Goal: Obtain resource: Download file/media

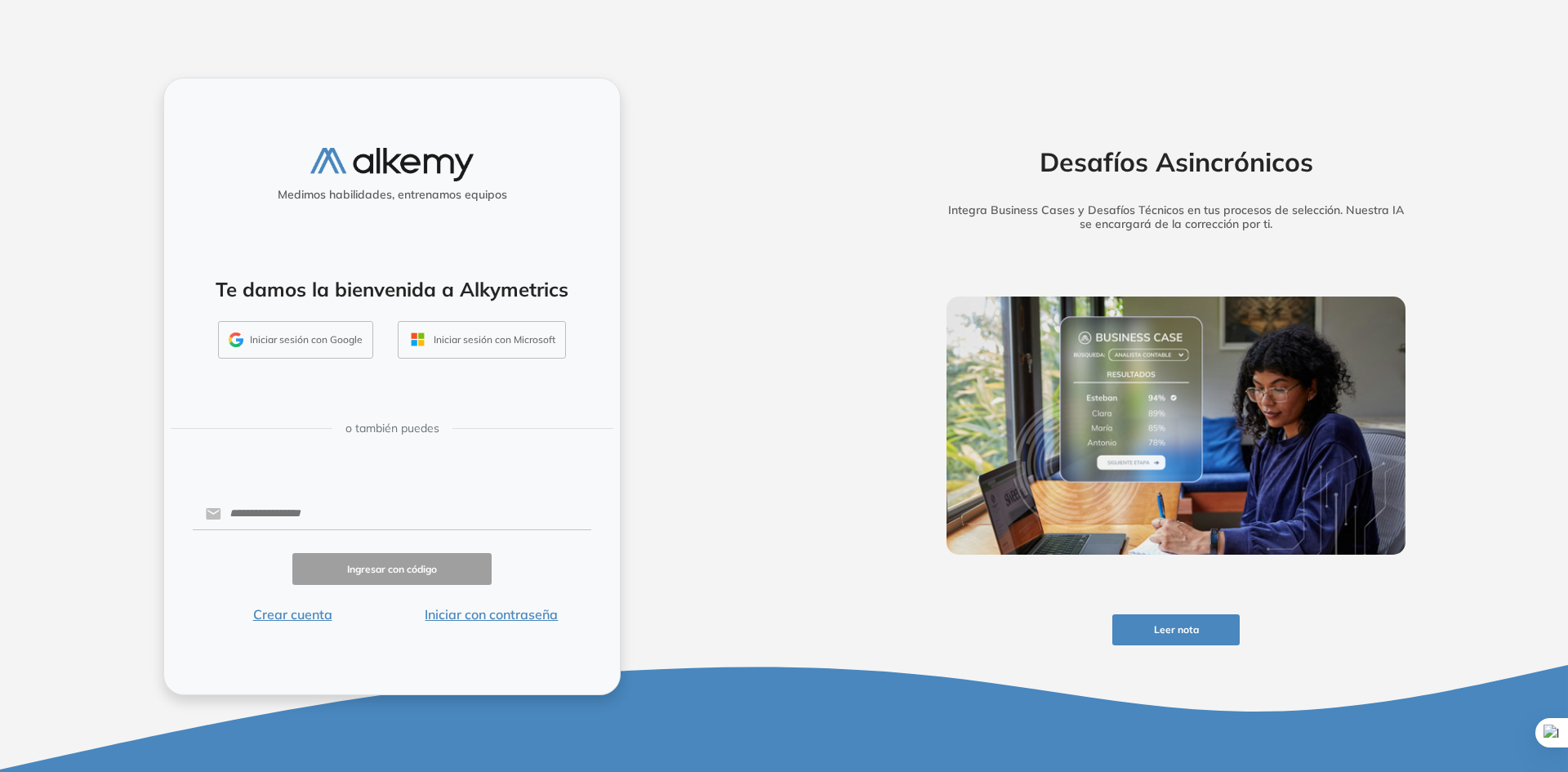
click at [347, 342] on button "Iniciar sesión con Google" at bounding box center [295, 339] width 155 height 38
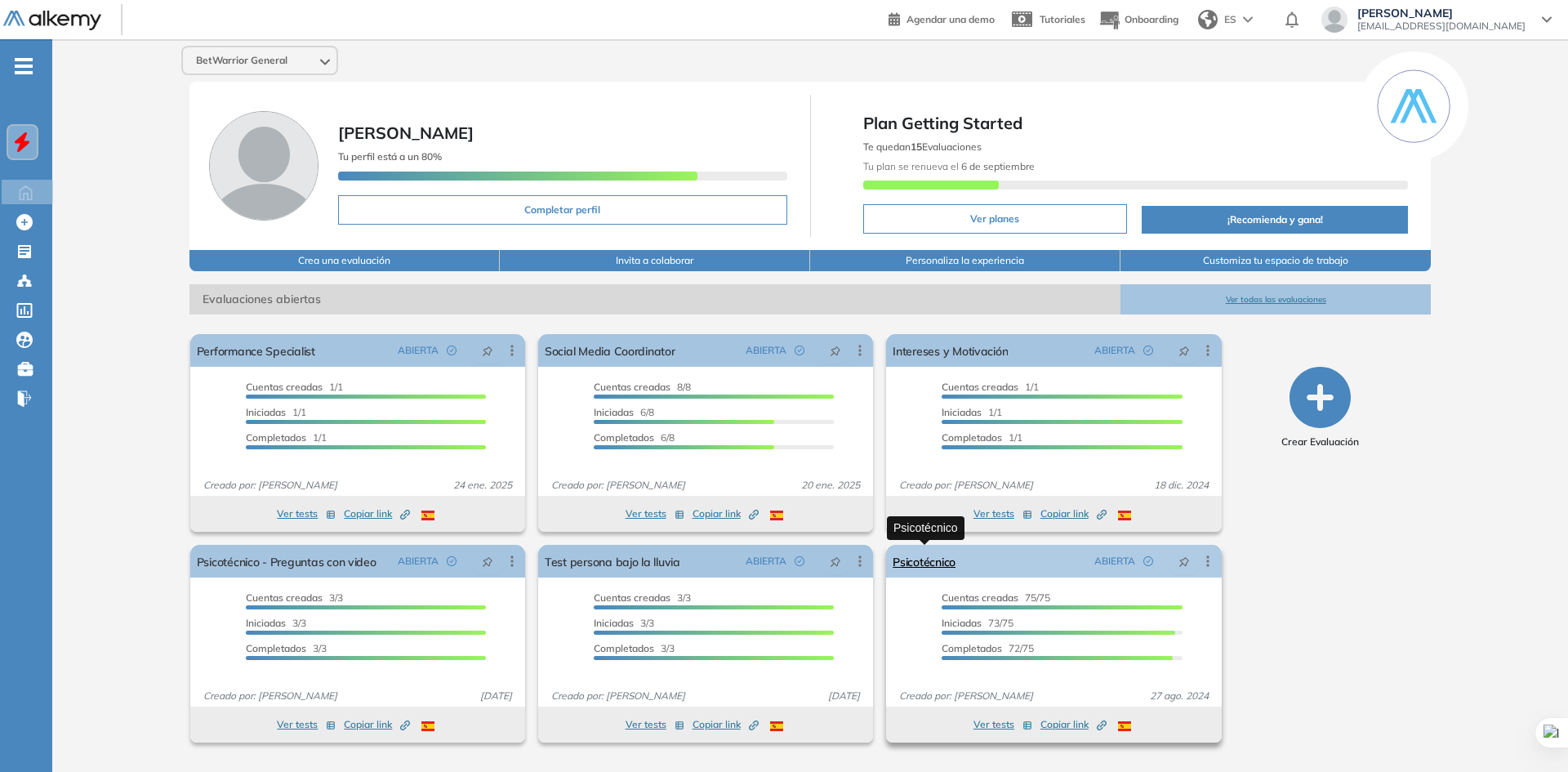
click at [899, 561] on link "Psicotécnico" at bounding box center [924, 561] width 63 height 33
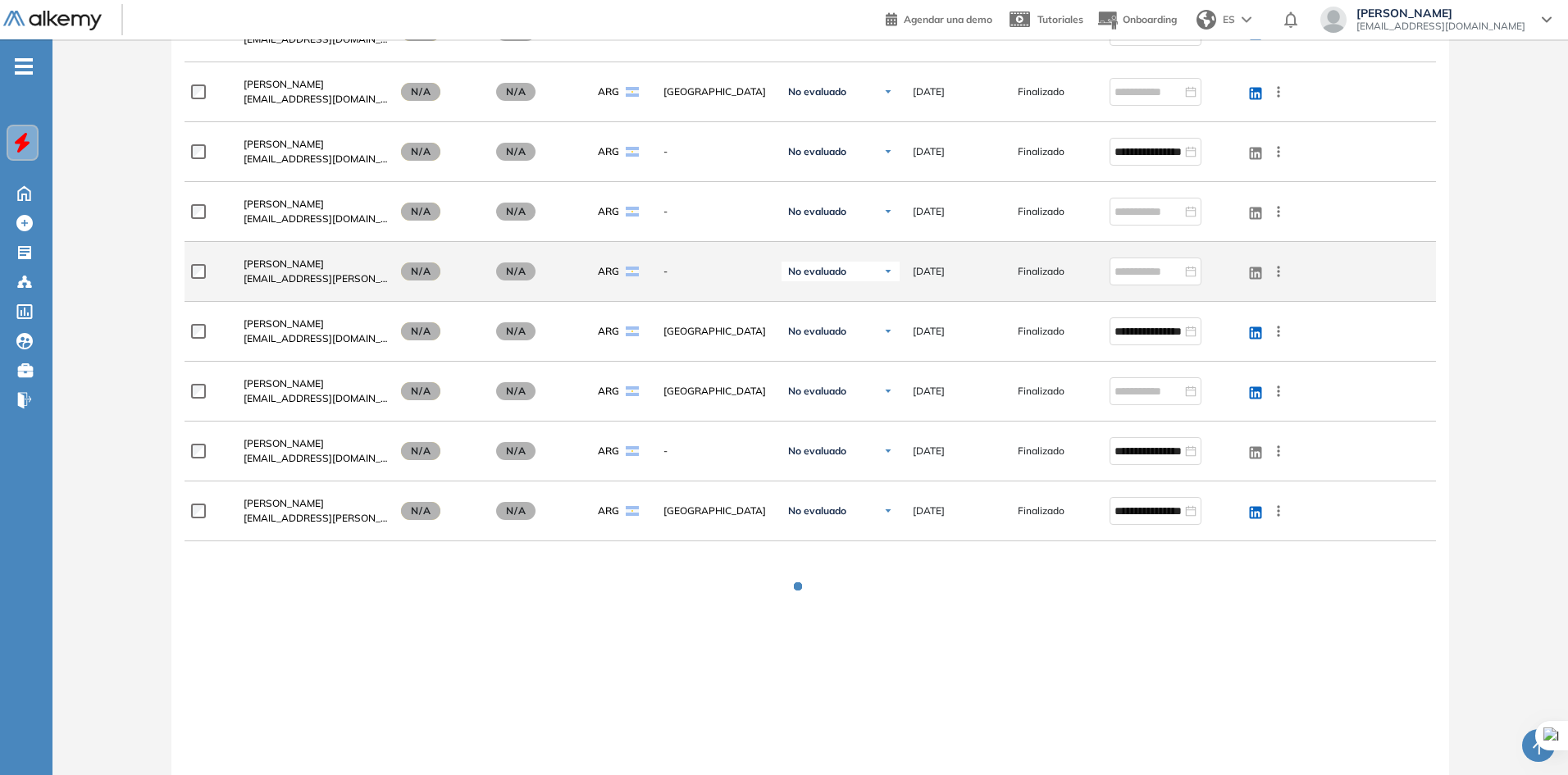
scroll to position [1958, 0]
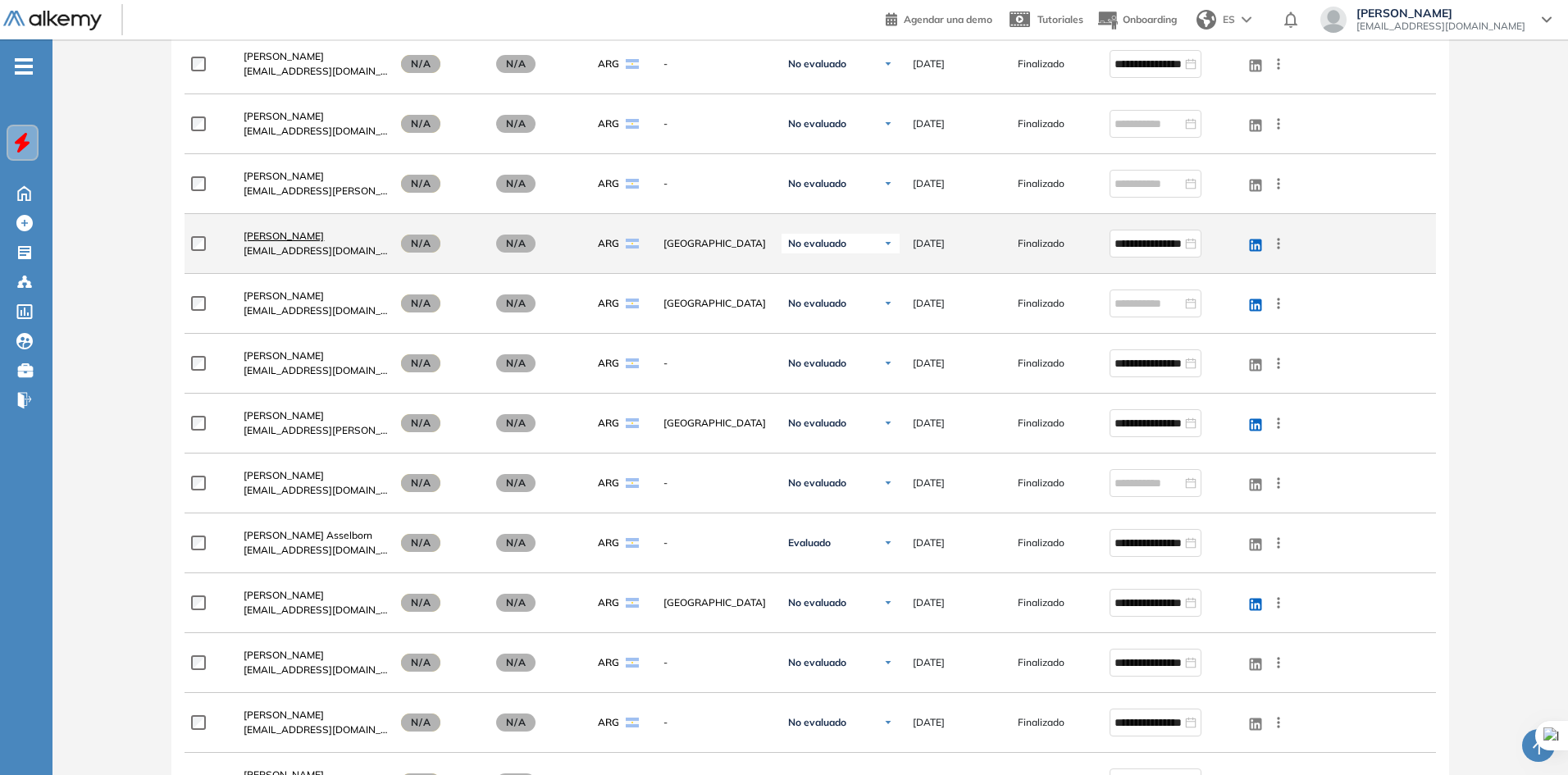
click at [335, 242] on link "[PERSON_NAME]" at bounding box center [315, 237] width 144 height 15
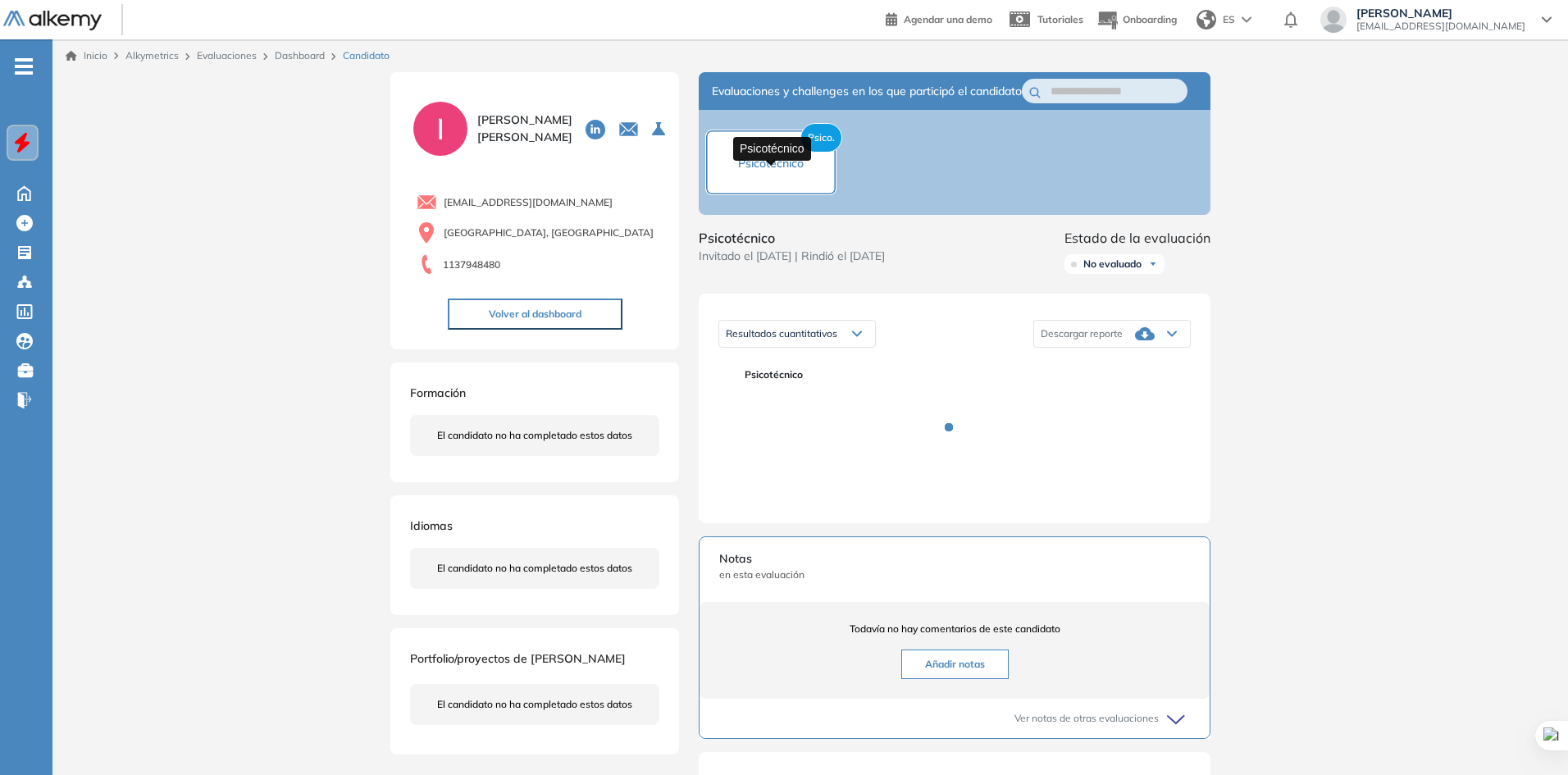
click at [773, 168] on span "Psicotécnico" at bounding box center [771, 163] width 66 height 15
click at [816, 147] on span "Psico." at bounding box center [821, 137] width 42 height 29
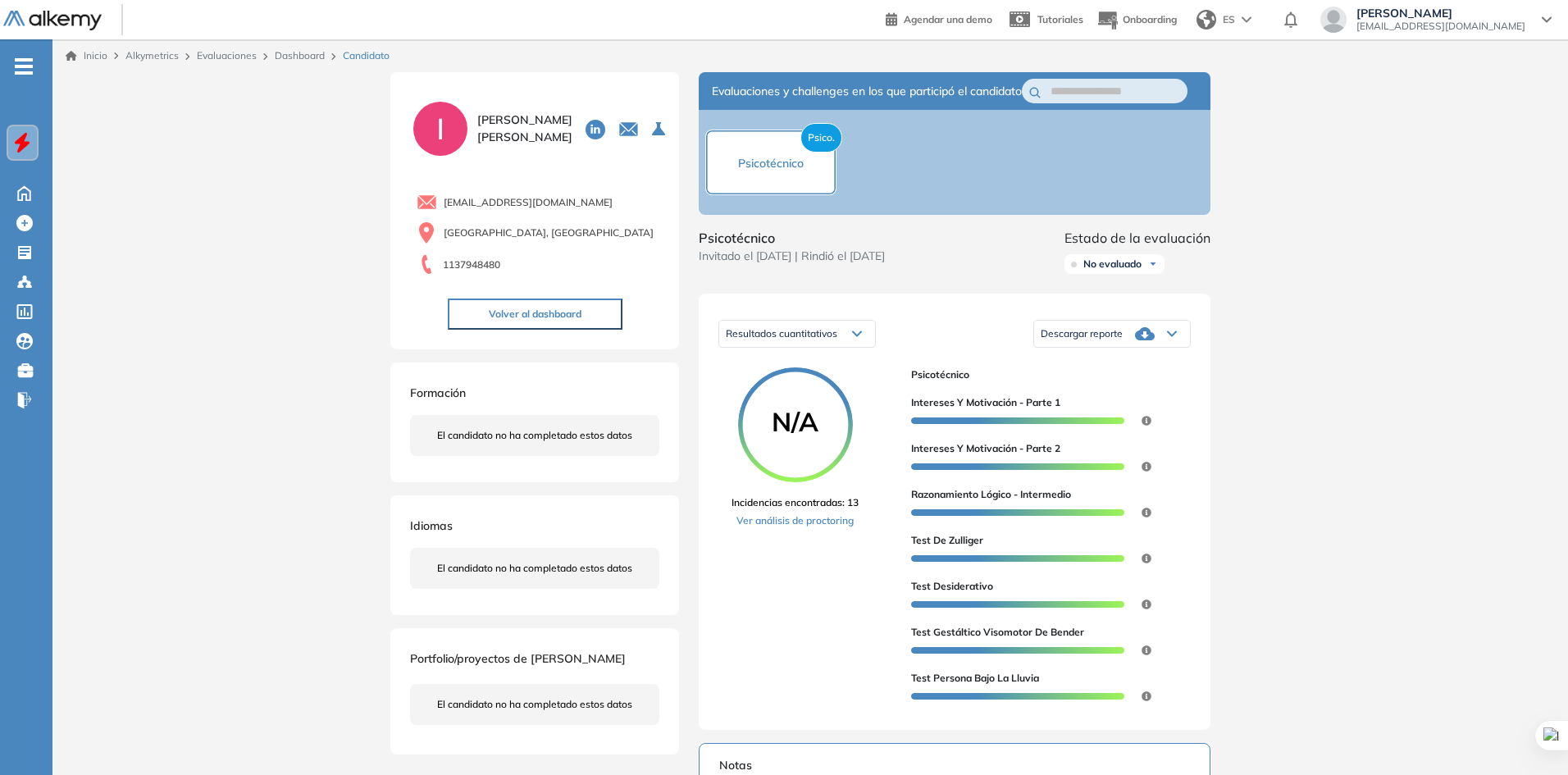
click at [820, 144] on span "Psico." at bounding box center [821, 137] width 42 height 29
click at [741, 207] on div "Psico. Psicotécnico" at bounding box center [954, 162] width 511 height 105
click at [745, 195] on div "Psico. Psicotécnico" at bounding box center [771, 163] width 131 height 66
drag, startPoint x: 745, startPoint y: 194, endPoint x: 790, endPoint y: 179, distance: 47.4
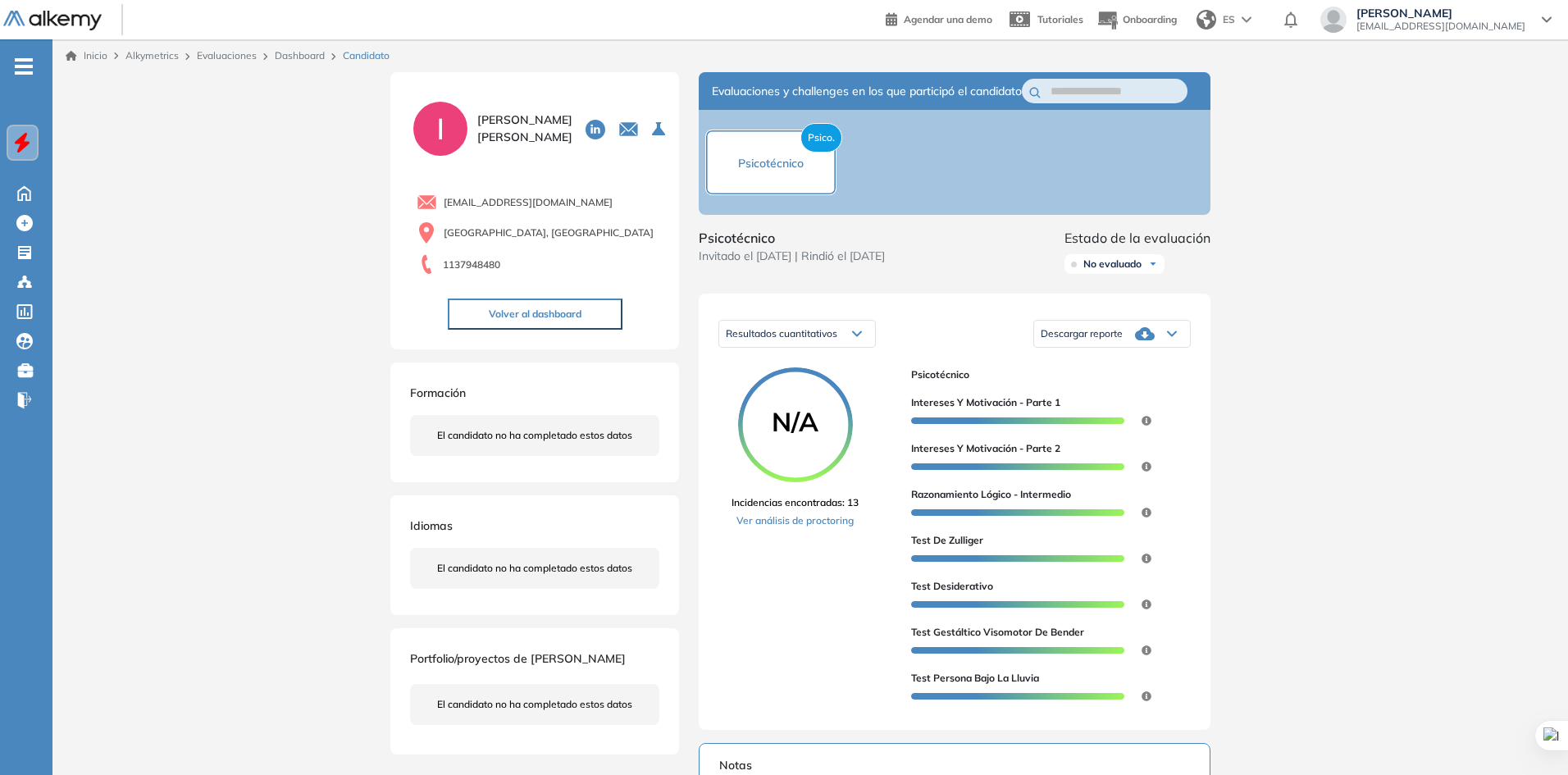
click at [746, 192] on div "Psico. Psicotécnico" at bounding box center [771, 163] width 131 height 66
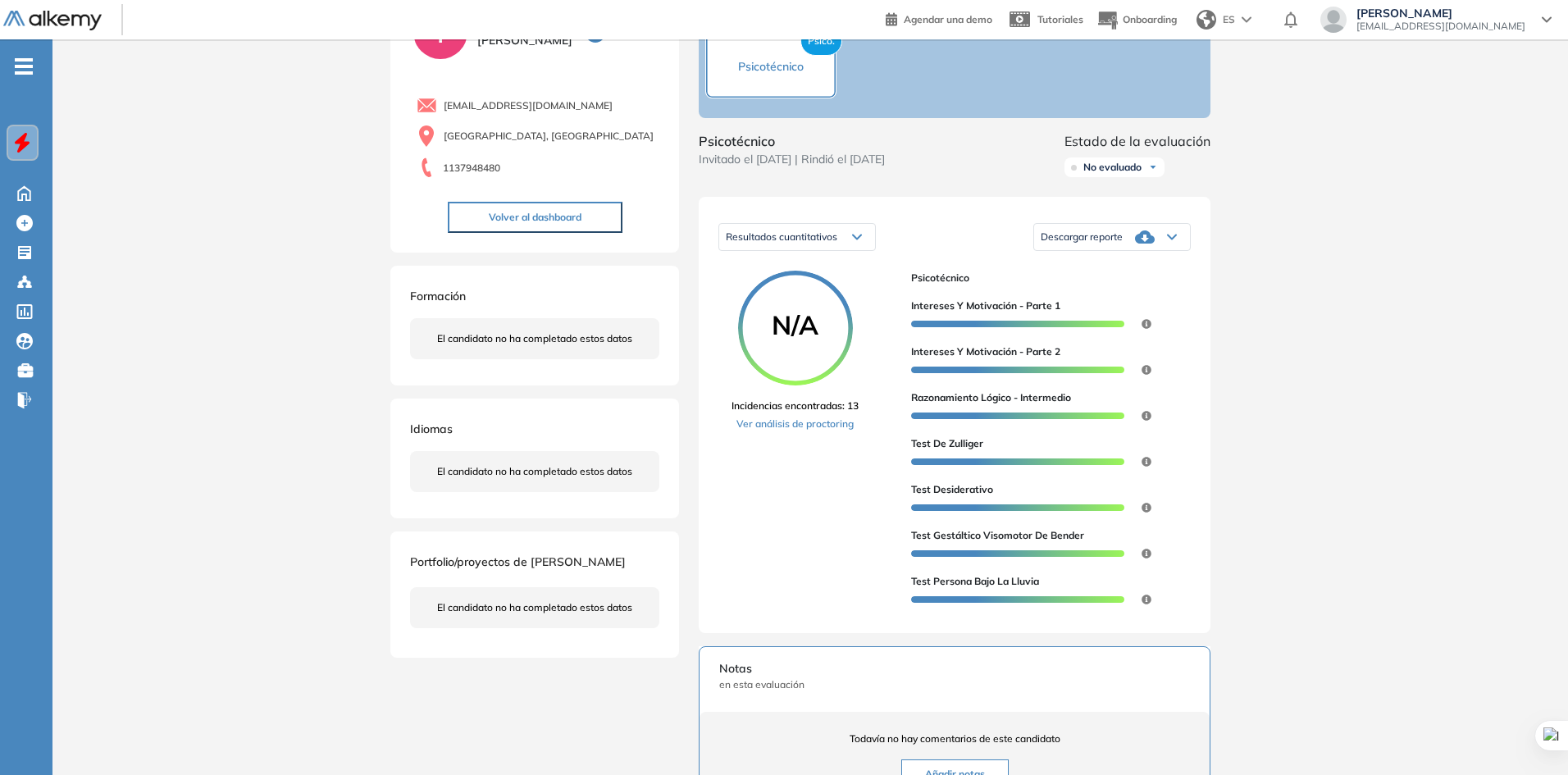
scroll to position [246, 0]
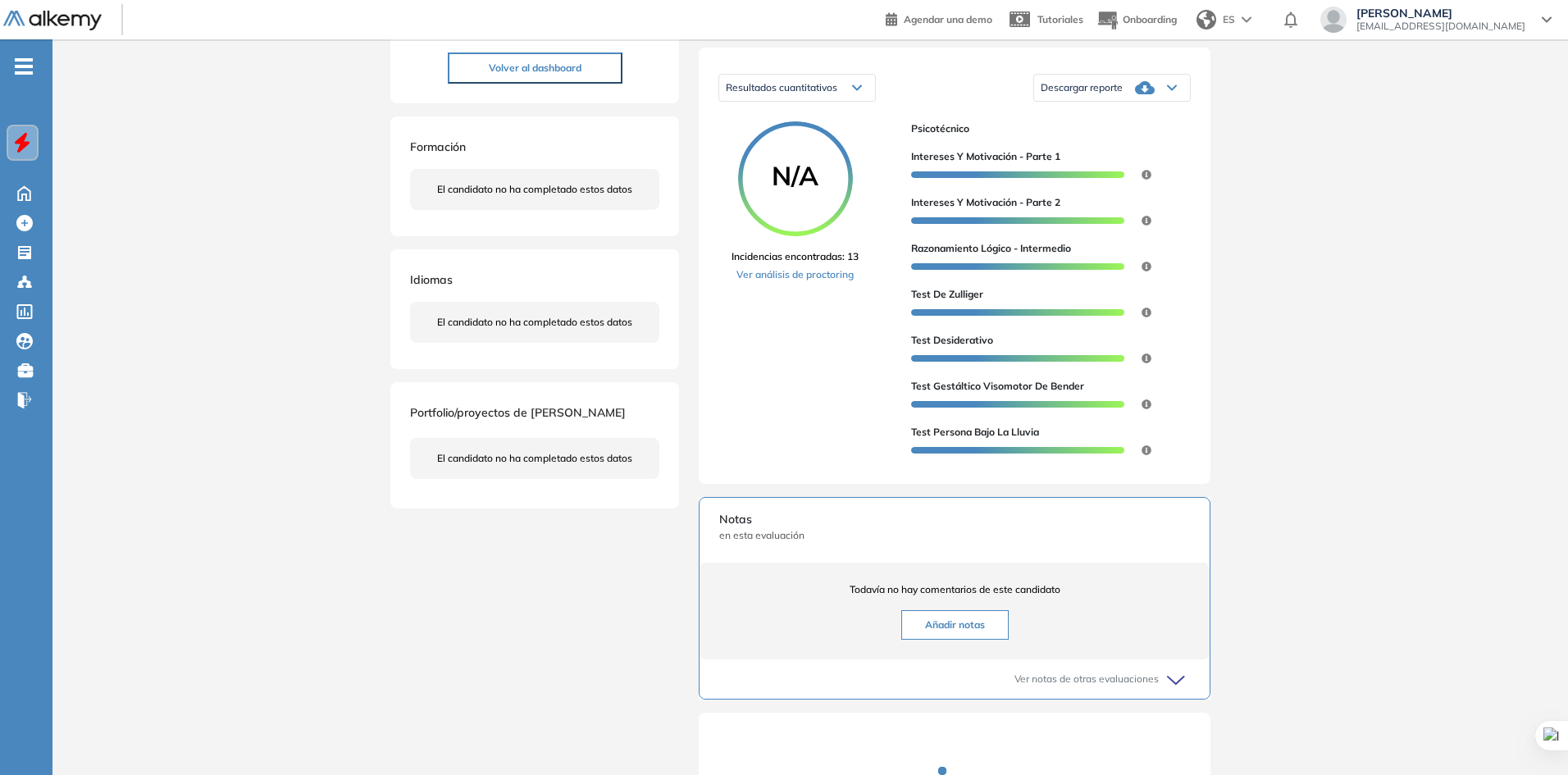
click at [1089, 94] on span "Descargar reporte" at bounding box center [1081, 88] width 82 height 13
click at [1098, 136] on li "Descargar informe completo" at bounding box center [1102, 126] width 121 height 16
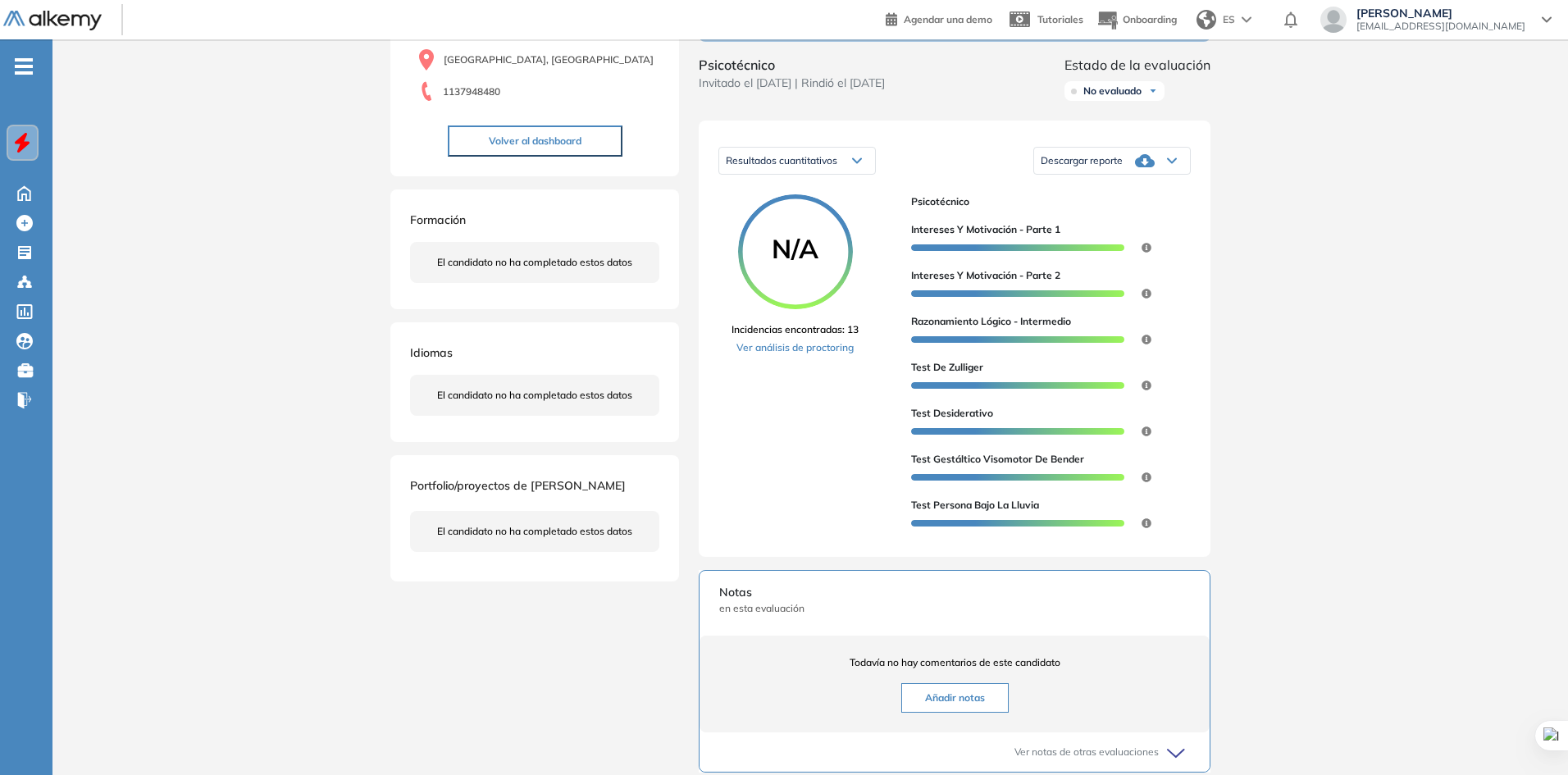
scroll to position [0, 0]
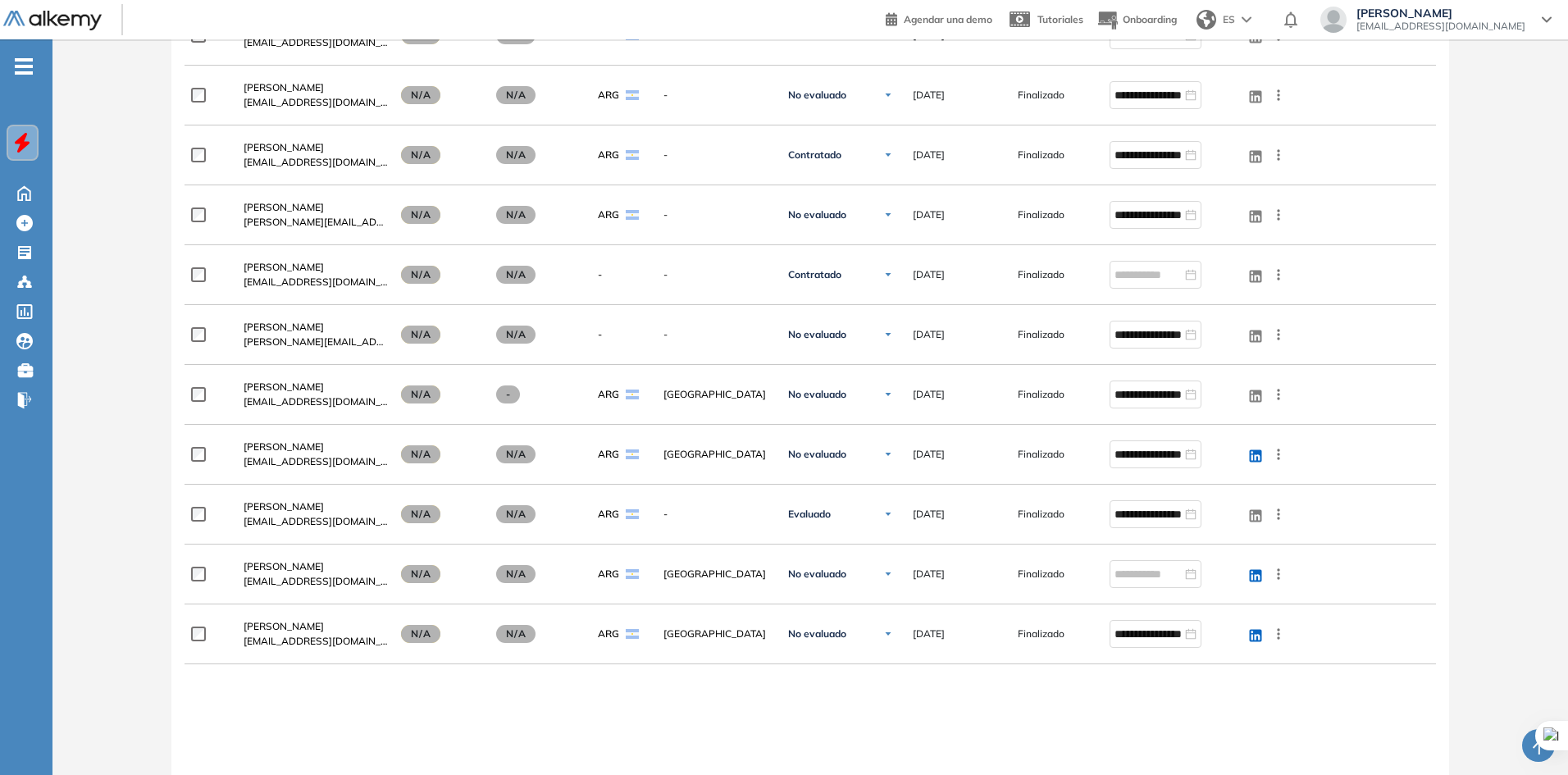
scroll to position [3544, 0]
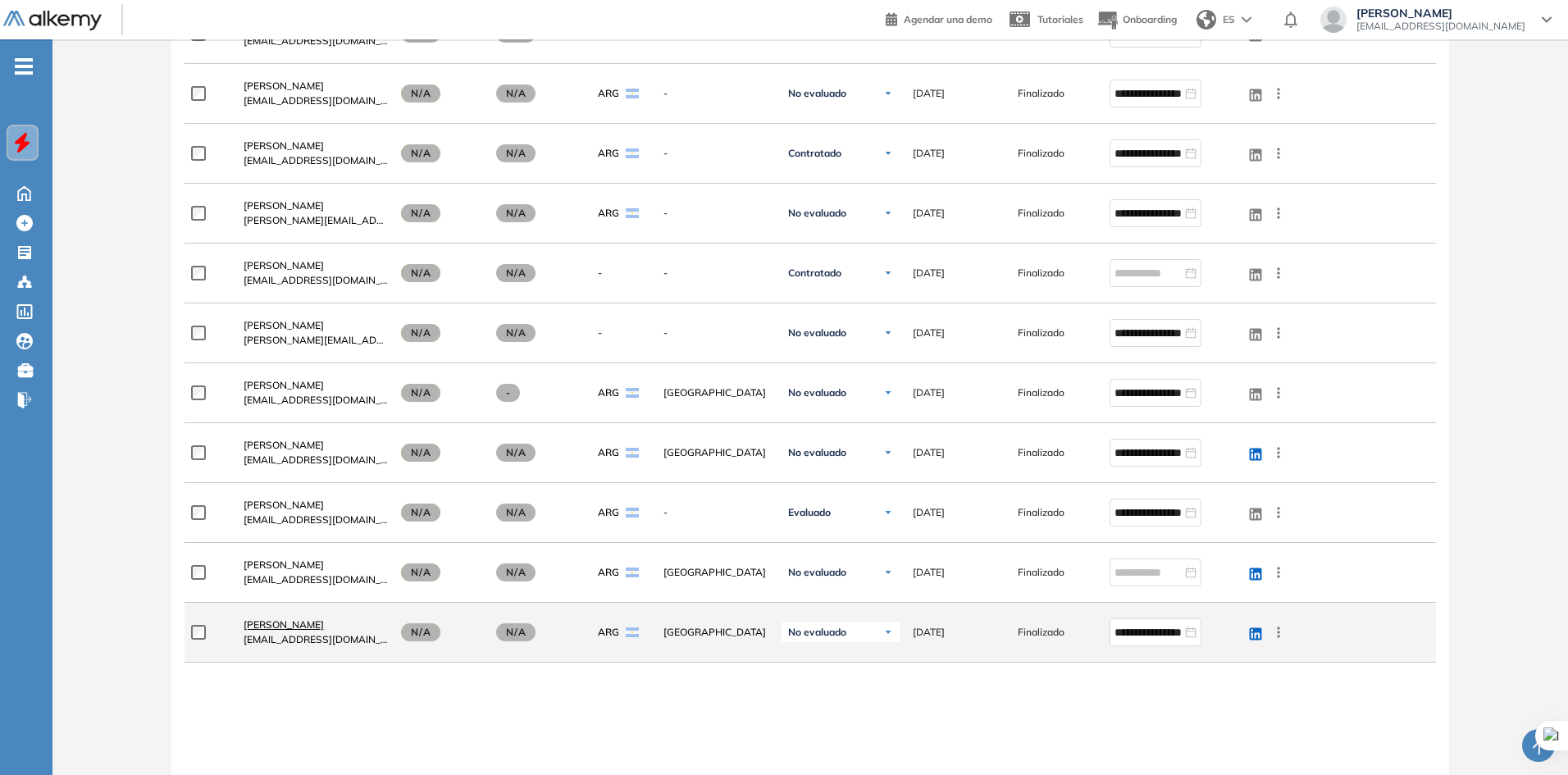
click at [277, 627] on span "[PERSON_NAME]" at bounding box center [283, 624] width 80 height 13
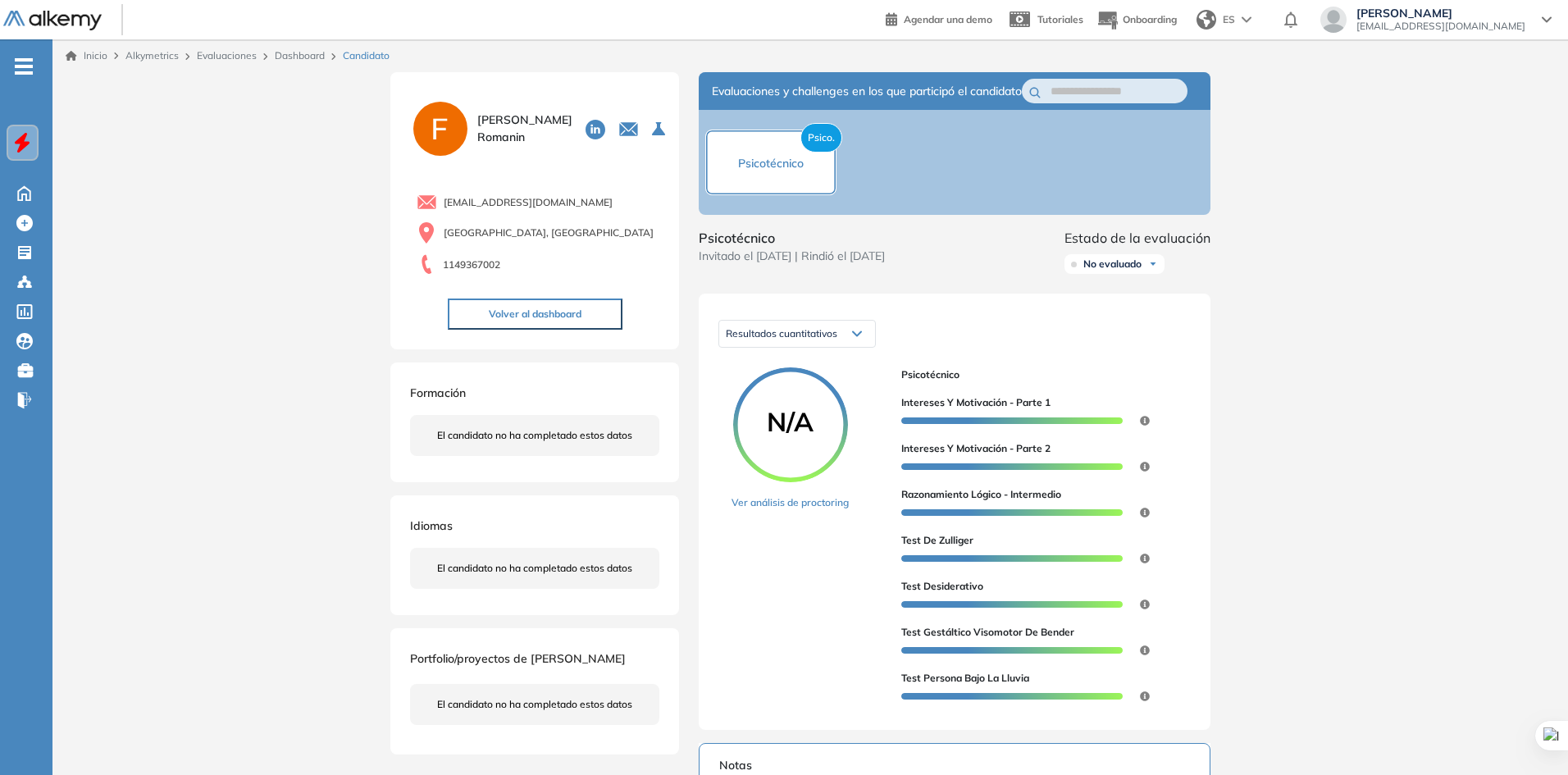
click at [1125, 354] on div "Resultados cuantitativos Resultados cuantitativos Resultados relativos" at bounding box center [955, 334] width 473 height 41
